Goal: Information Seeking & Learning: Learn about a topic

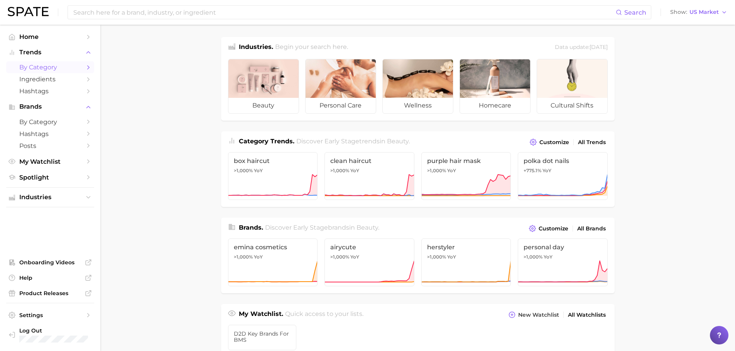
click at [43, 69] on span "by Category" at bounding box center [50, 67] width 62 height 7
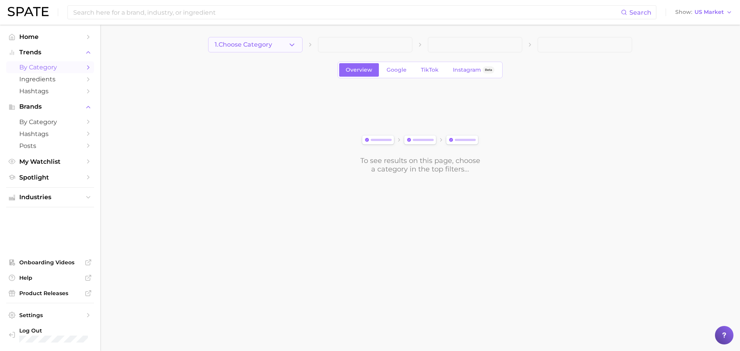
click at [288, 42] on icon "button" at bounding box center [292, 45] width 8 height 8
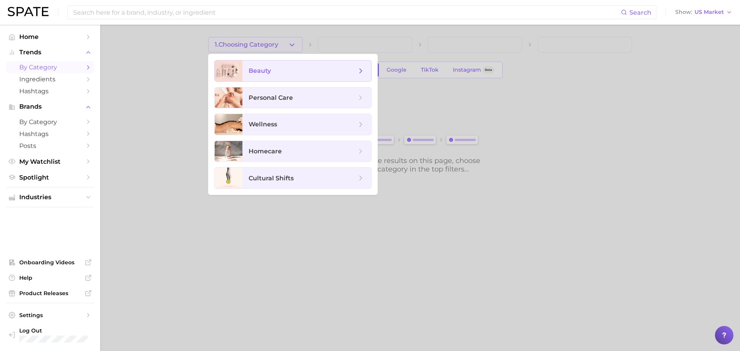
click at [246, 64] on span "beauty" at bounding box center [307, 71] width 129 height 21
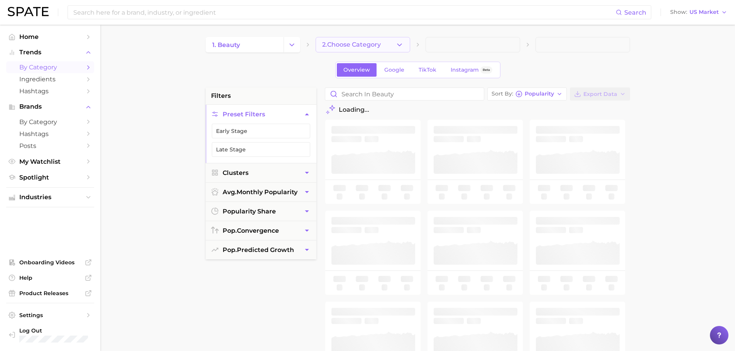
click at [355, 41] on span "2. Choose Category" at bounding box center [351, 44] width 59 height 7
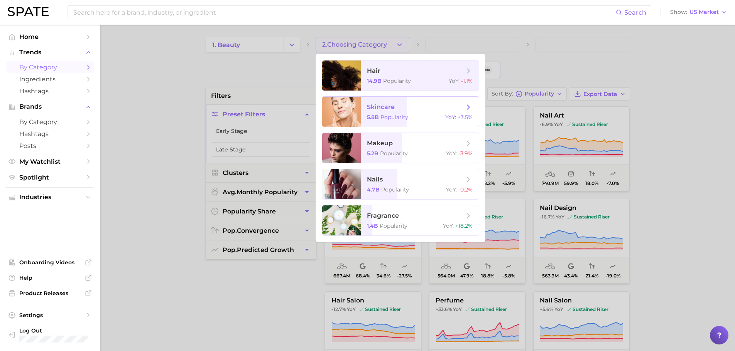
click at [468, 105] on icon at bounding box center [468, 107] width 8 height 8
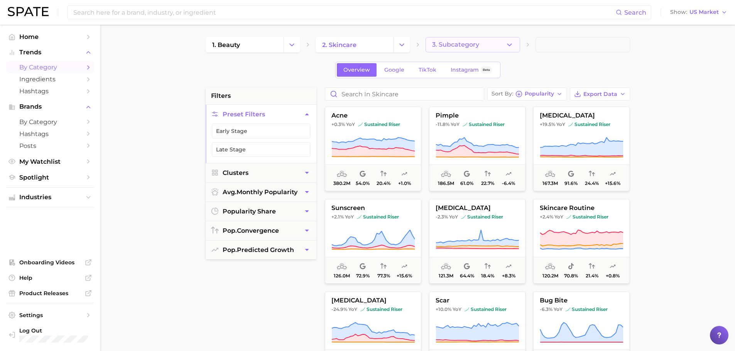
click at [496, 48] on button "3. Subcategory" at bounding box center [472, 44] width 94 height 15
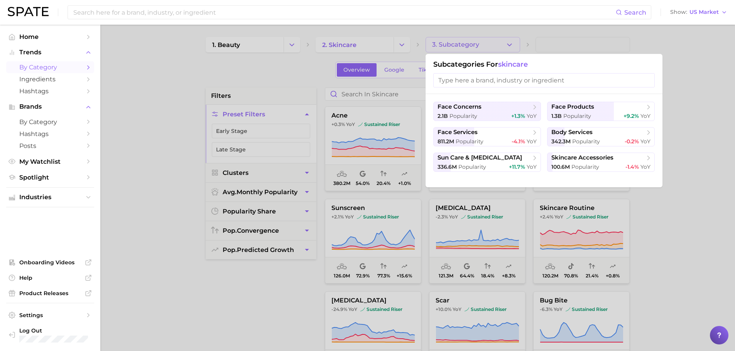
click at [147, 123] on div at bounding box center [367, 175] width 735 height 351
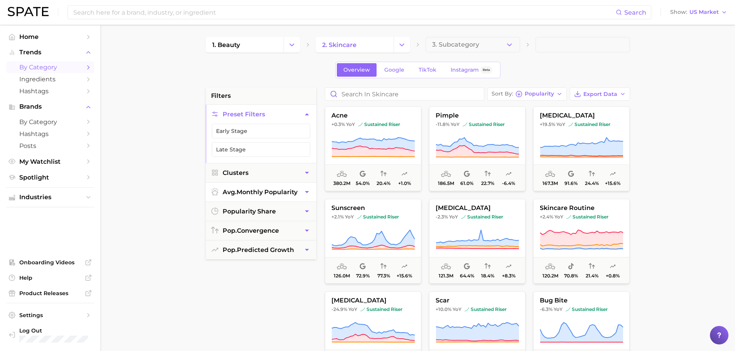
click at [294, 192] on span "avg. monthly popularity" at bounding box center [259, 192] width 75 height 7
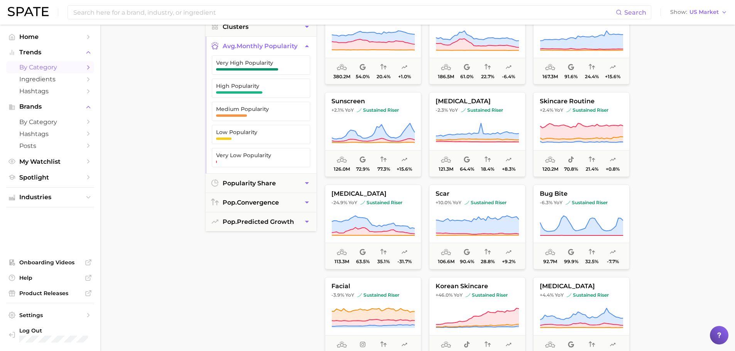
scroll to position [116, 0]
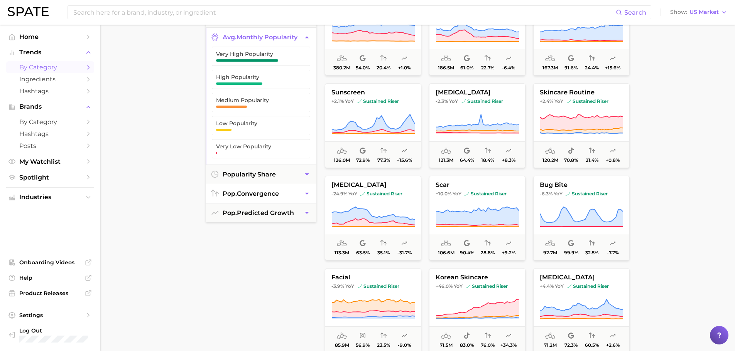
click at [249, 192] on span "pop. convergence" at bounding box center [250, 193] width 56 height 7
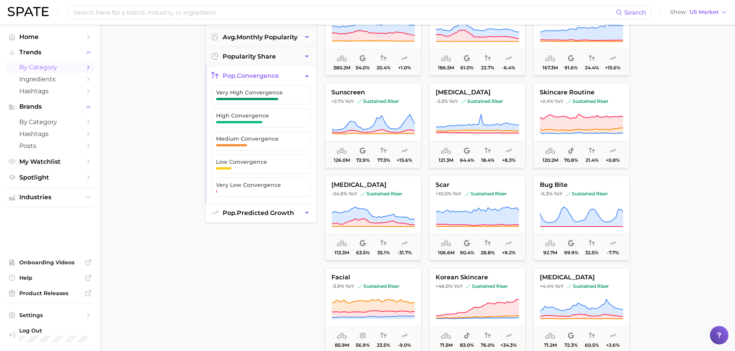
click at [290, 217] on button "pop. predicted growth" at bounding box center [261, 213] width 111 height 19
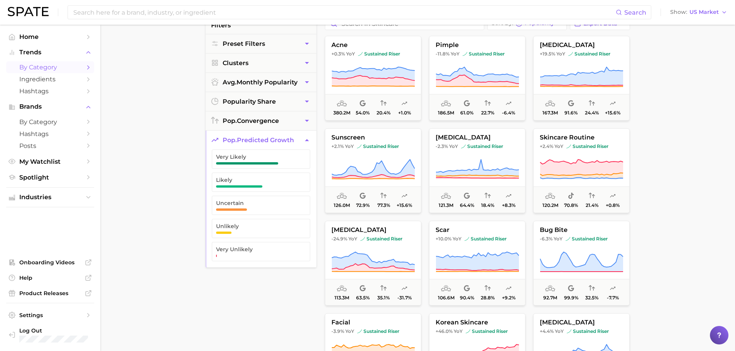
scroll to position [0, 0]
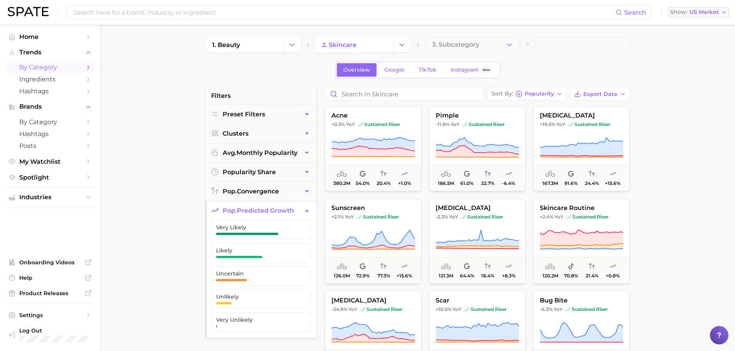
click at [724, 10] on icon "button" at bounding box center [724, 12] width 6 height 6
click at [723, 11] on icon "button" at bounding box center [724, 12] width 6 height 6
click at [723, 335] on div at bounding box center [718, 335] width 19 height 19
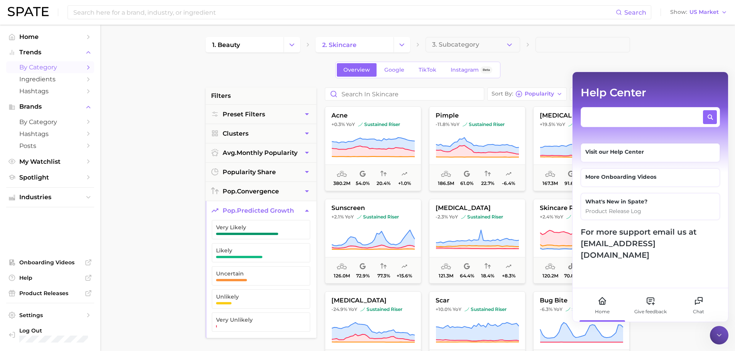
click at [609, 119] on textarea at bounding box center [643, 115] width 116 height 10
click at [592, 116] on textarea "hostorical search data" at bounding box center [643, 115] width 116 height 10
type textarea "historical search data"
click at [713, 116] on icon at bounding box center [710, 117] width 6 height 6
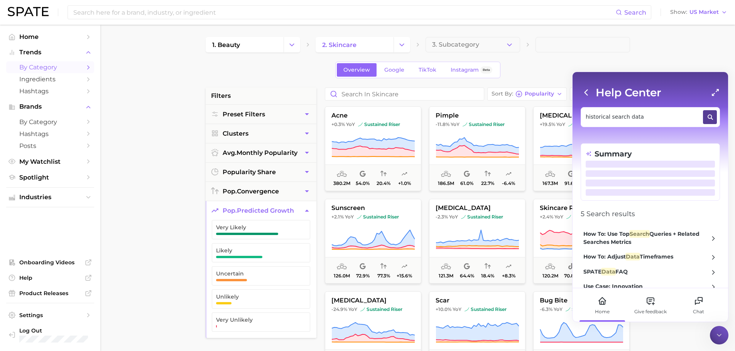
click at [642, 258] on div "How To: Adjust Data Timeframes" at bounding box center [628, 257] width 90 height 8
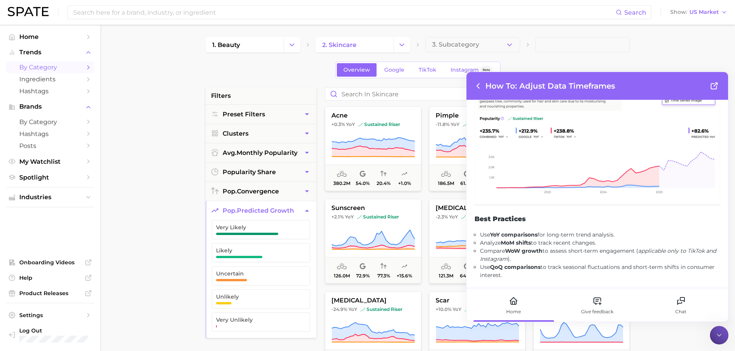
scroll to position [699, 0]
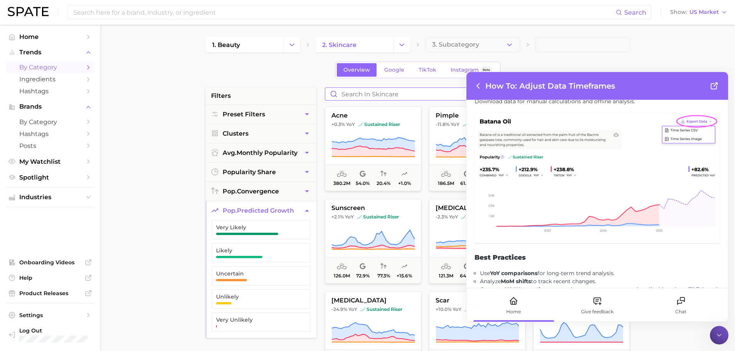
click at [364, 96] on input "Search in skincare" at bounding box center [404, 94] width 158 height 12
type input "skincare ingredients"
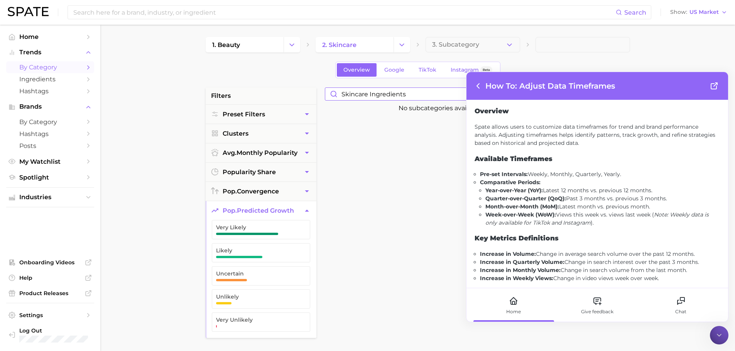
drag, startPoint x: 410, startPoint y: 93, endPoint x: 168, endPoint y: 93, distance: 242.5
click at [166, 94] on main "1. beauty 2. skincare 3. Subcategory Overview Google TikTok Instagram Beta filt…" at bounding box center [417, 317] width 634 height 585
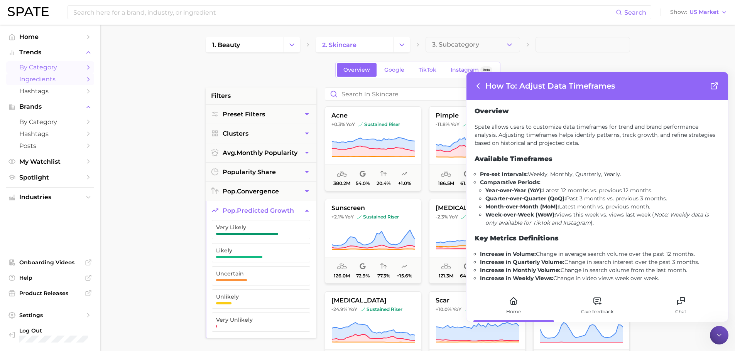
click at [32, 79] on span "Ingredients" at bounding box center [50, 79] width 62 height 7
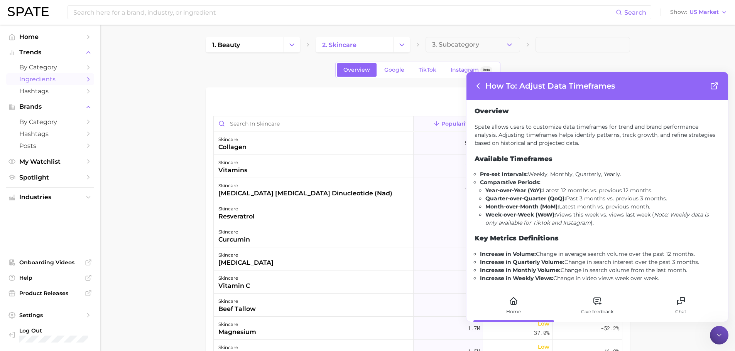
click at [156, 76] on main "1. beauty 2. skincare 3. Subcategory Overview Google TikTok Instagram Beta Expo…" at bounding box center [417, 269] width 634 height 489
click at [505, 305] on div "Home" at bounding box center [513, 305] width 78 height 34
click at [479, 86] on icon at bounding box center [477, 85] width 9 height 9
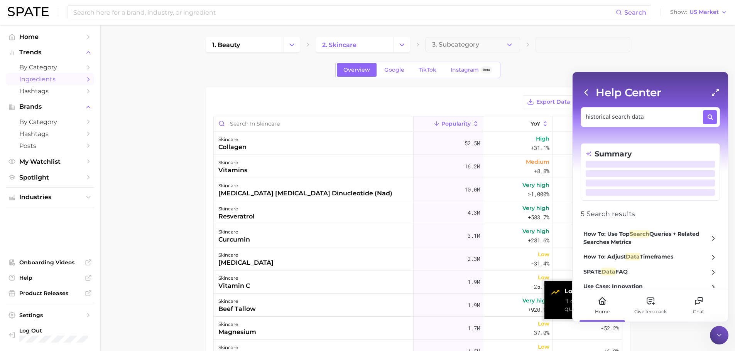
click at [583, 91] on icon at bounding box center [585, 92] width 11 height 11
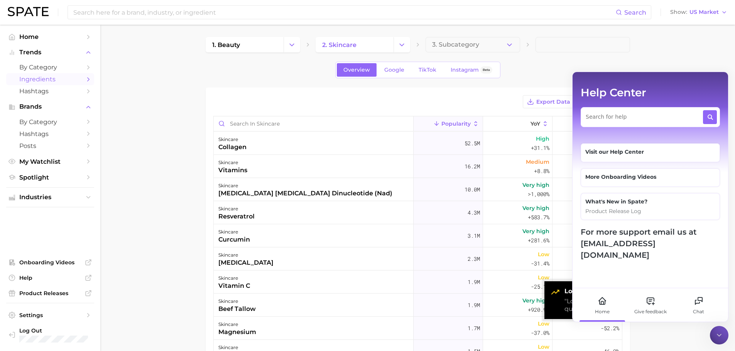
click at [676, 58] on main "1. beauty 2. skincare 3. Subcategory Overview Google TikTok Instagram Beta Expo…" at bounding box center [417, 269] width 634 height 489
click at [715, 332] on icon at bounding box center [719, 336] width 8 height 8
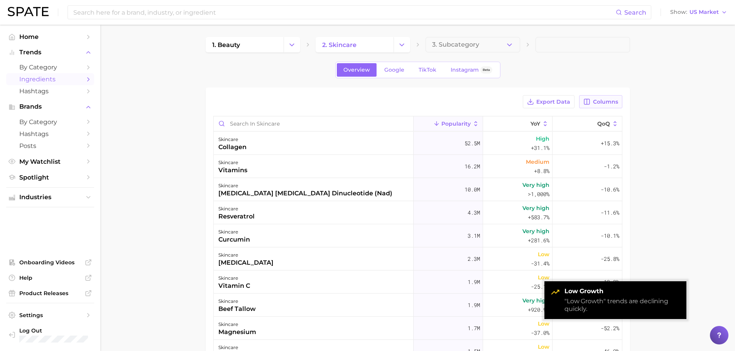
click at [600, 102] on span "Columns" at bounding box center [605, 102] width 25 height 7
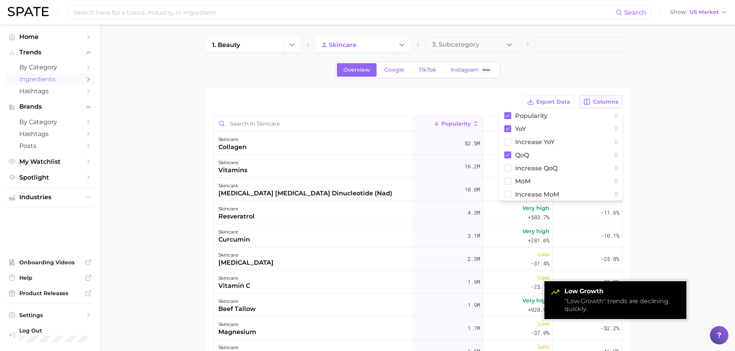
click at [599, 104] on span "Columns" at bounding box center [605, 102] width 25 height 7
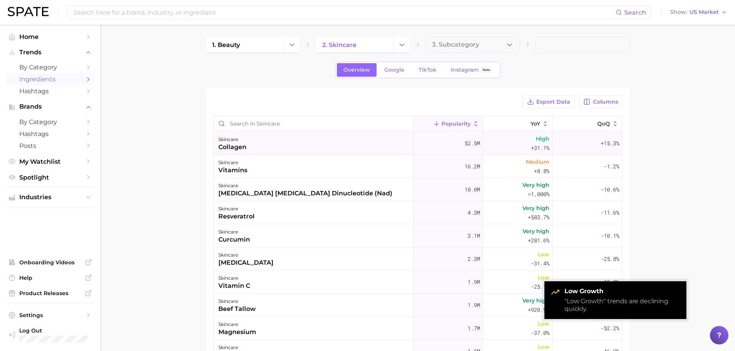
click at [232, 146] on div "collagen" at bounding box center [232, 147] width 28 height 9
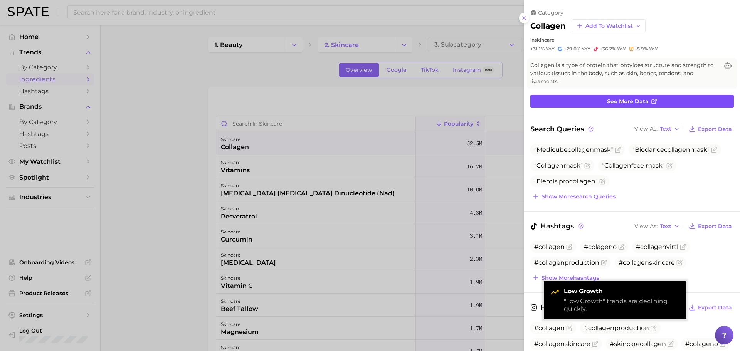
click at [604, 104] on link "See more data" at bounding box center [633, 101] width 204 height 13
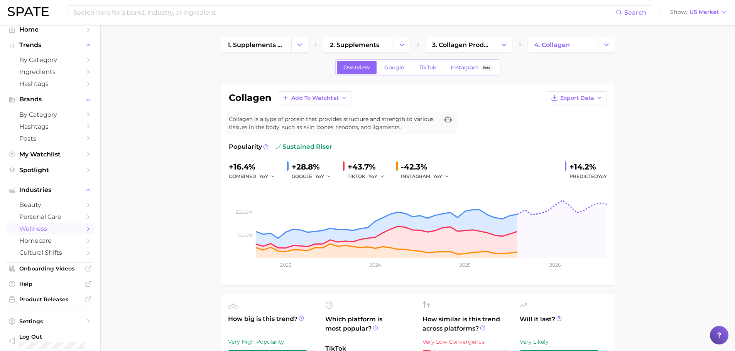
scroll to position [13, 0]
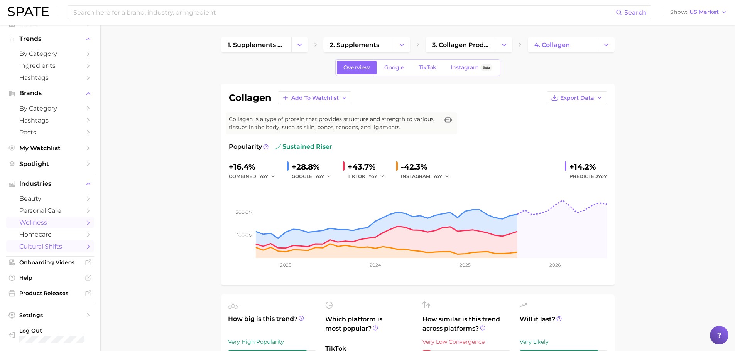
click at [34, 245] on span "cultural shifts" at bounding box center [50, 246] width 62 height 7
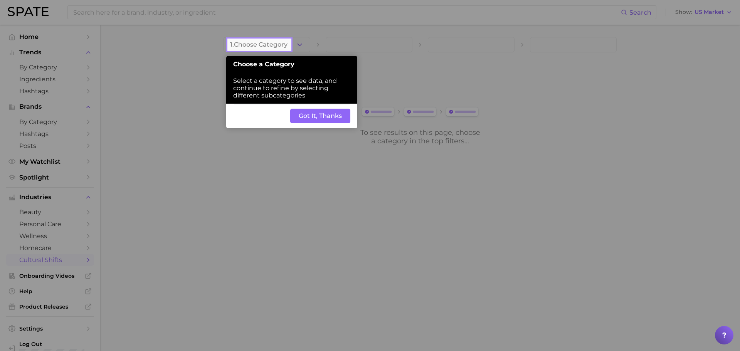
click at [320, 115] on button "Got It, Thanks" at bounding box center [320, 116] width 60 height 15
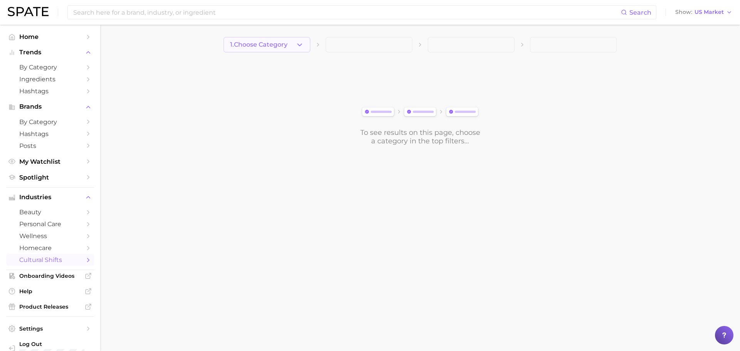
click at [298, 44] on polyline "button" at bounding box center [300, 45] width 4 height 2
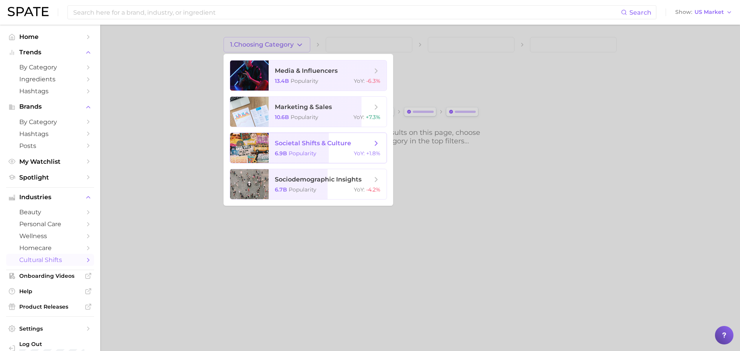
click at [273, 152] on span "societal shifts & culture 6.9b Popularity YoY : +1.8%" at bounding box center [328, 148] width 118 height 30
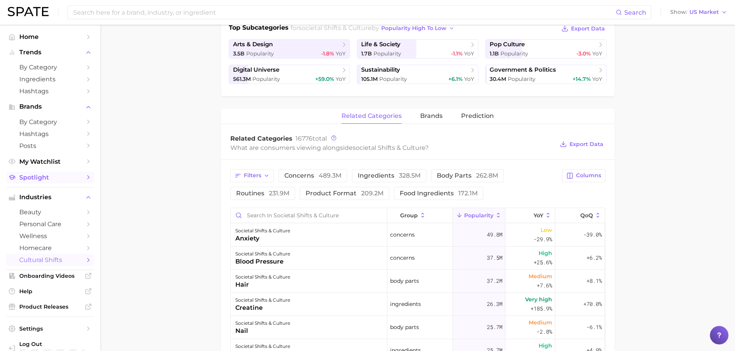
scroll to position [116, 0]
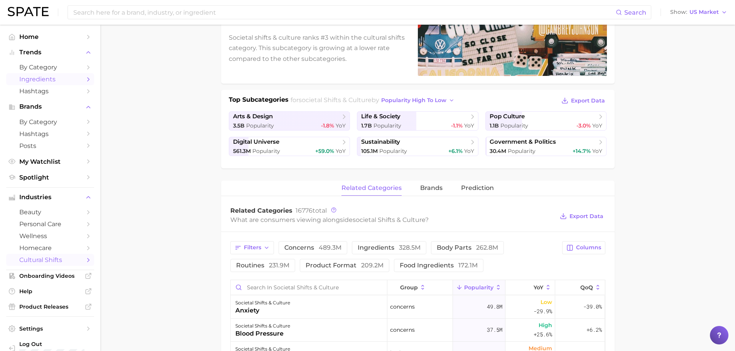
click at [32, 77] on span "Ingredients" at bounding box center [50, 79] width 62 height 7
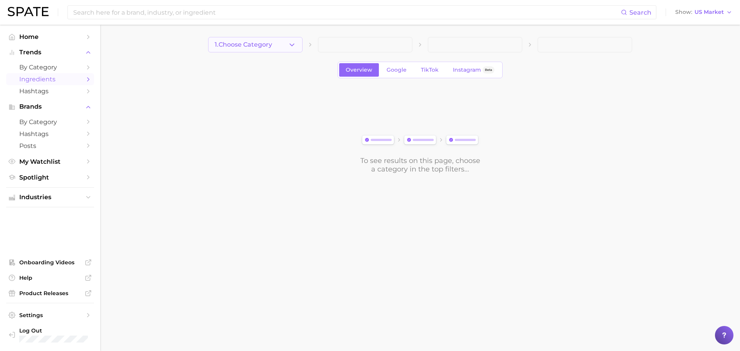
click at [292, 42] on icon "button" at bounding box center [292, 45] width 8 height 8
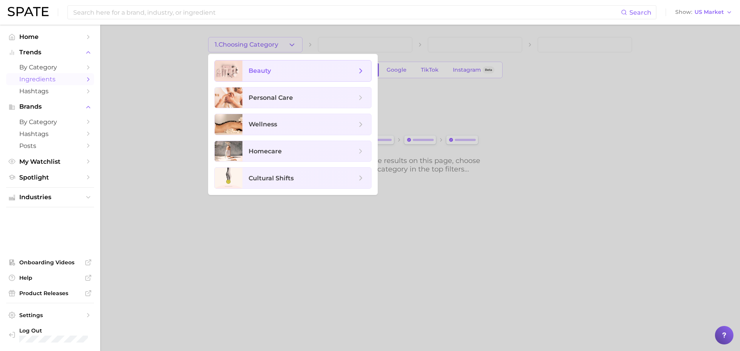
click at [289, 71] on span "beauty" at bounding box center [303, 71] width 108 height 8
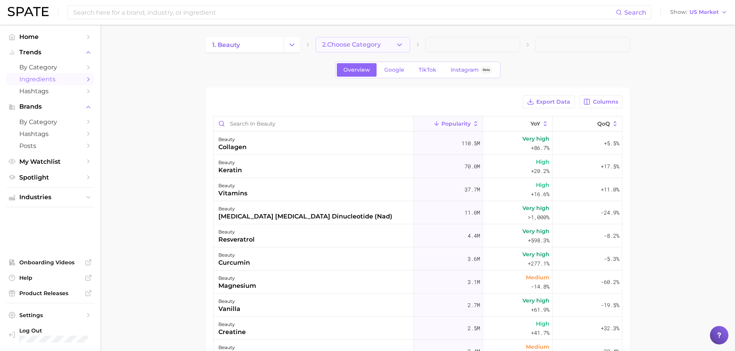
click at [391, 45] on button "2. Choose Category" at bounding box center [362, 44] width 94 height 15
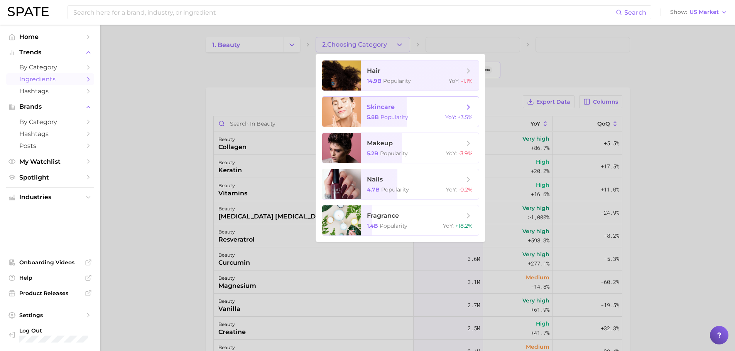
click at [384, 110] on span "skincare" at bounding box center [381, 106] width 28 height 7
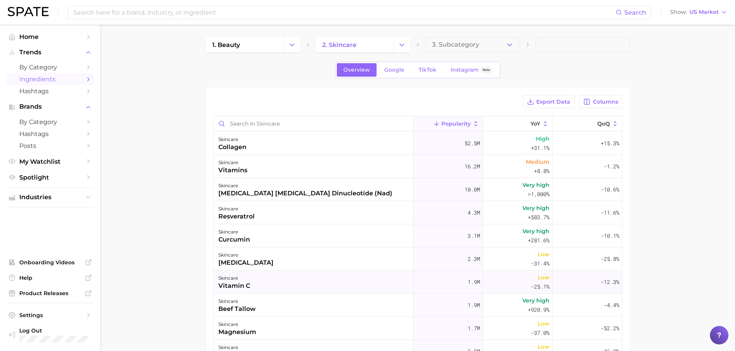
click at [243, 284] on div "vitamin c" at bounding box center [234, 285] width 32 height 9
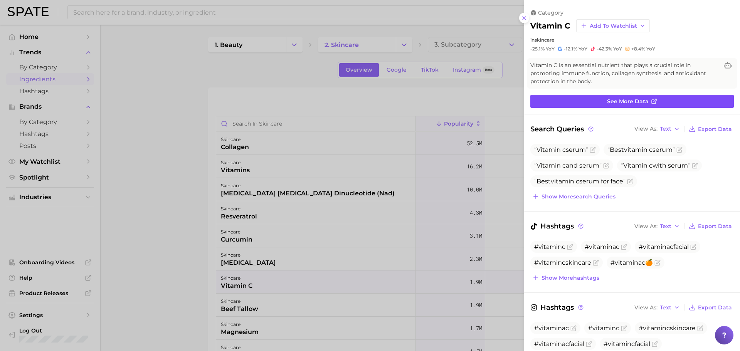
click at [663, 105] on link "See more data" at bounding box center [633, 101] width 204 height 13
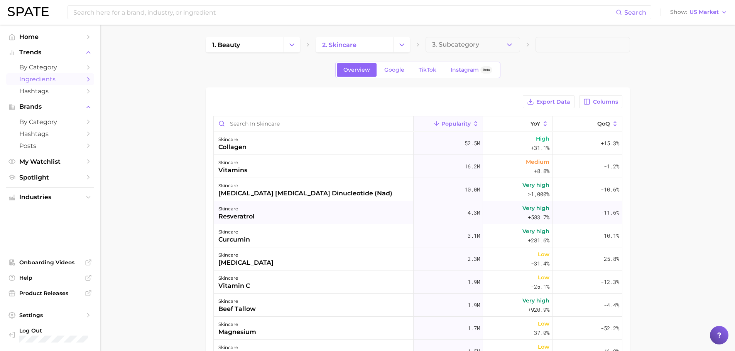
click at [247, 212] on div "resveratrol" at bounding box center [236, 216] width 36 height 9
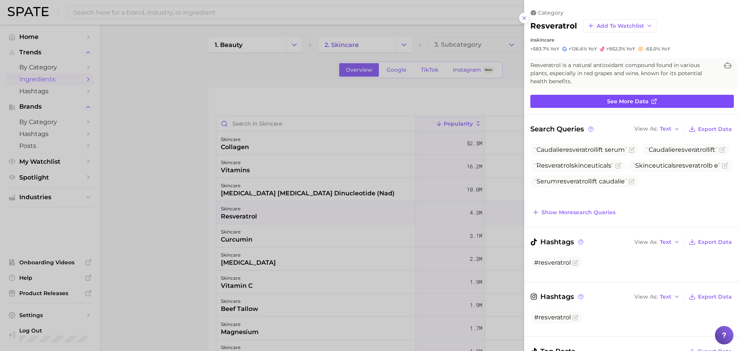
click at [642, 102] on span "See more data" at bounding box center [628, 101] width 42 height 7
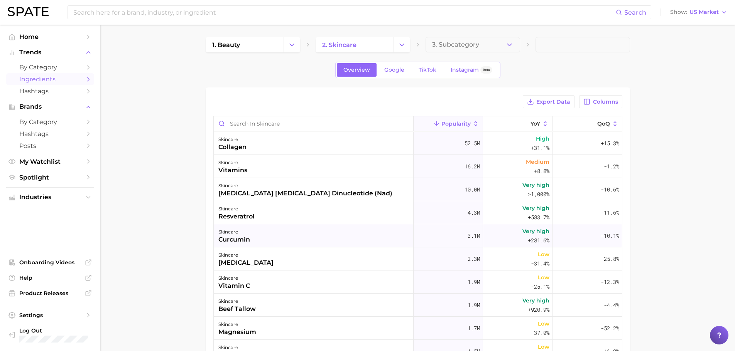
click at [241, 238] on div "curcumin" at bounding box center [234, 239] width 32 height 9
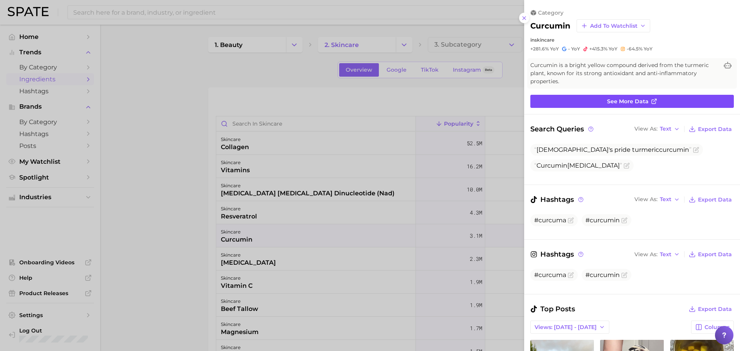
click at [647, 103] on link "See more data" at bounding box center [633, 101] width 204 height 13
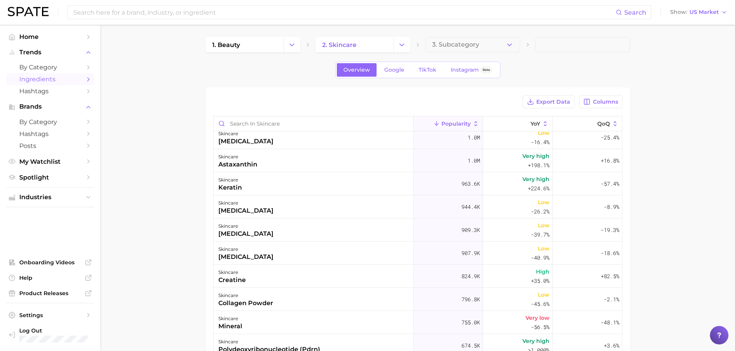
scroll to position [270, 0]
